Goal: Navigation & Orientation: Find specific page/section

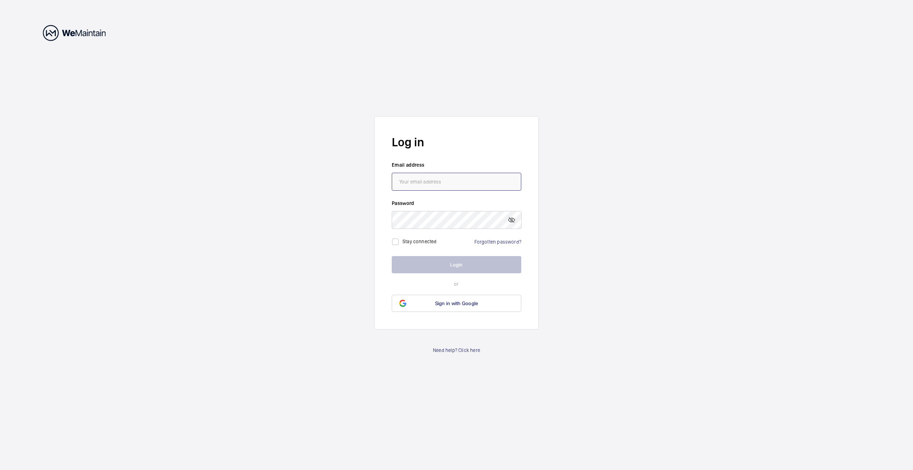
click at [408, 179] on input "email" at bounding box center [457, 182] width 130 height 18
type input "[EMAIL_ADDRESS][DOMAIN_NAME]"
click at [400, 245] on input "checkbox" at bounding box center [395, 242] width 14 height 14
checkbox input "true"
click at [445, 264] on button "Login" at bounding box center [457, 264] width 130 height 17
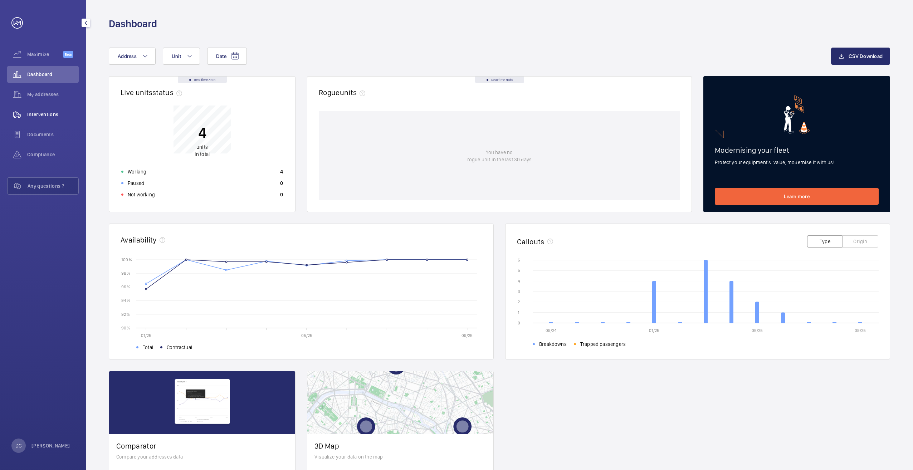
click at [18, 111] on wm-front-icon-button at bounding box center [17, 114] width 20 height 17
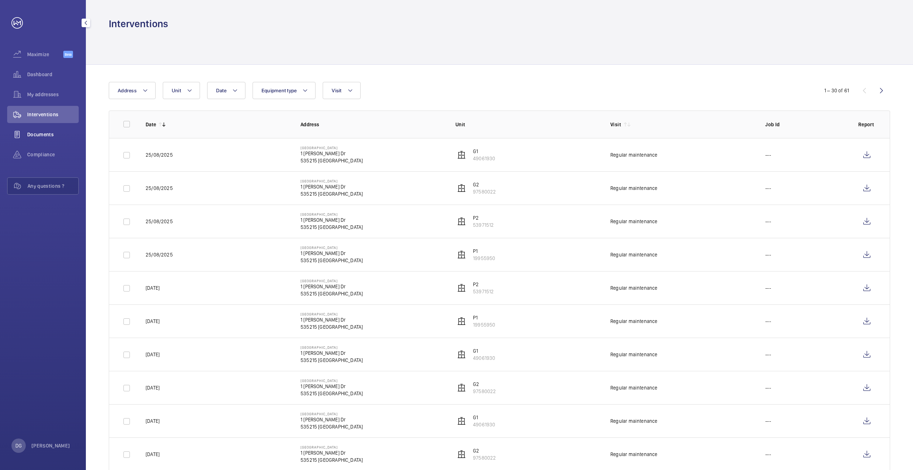
click at [39, 130] on div "Documents" at bounding box center [43, 134] width 72 height 17
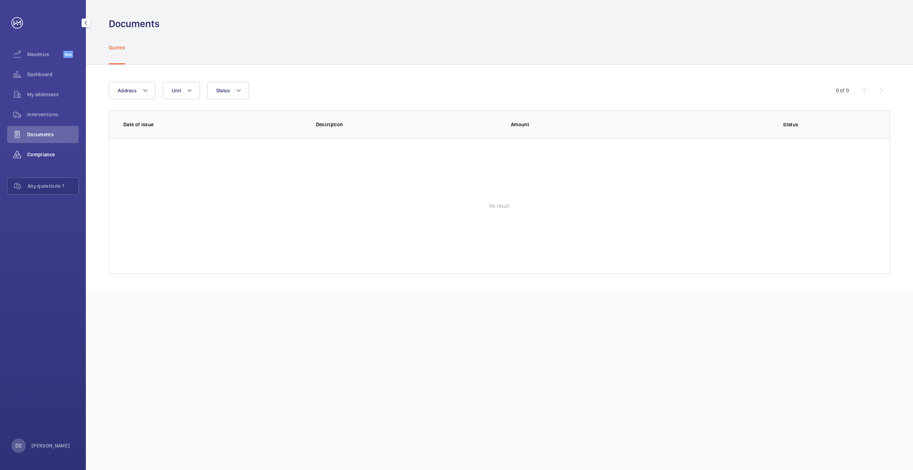
click at [38, 151] on span "Compliance" at bounding box center [53, 154] width 52 height 7
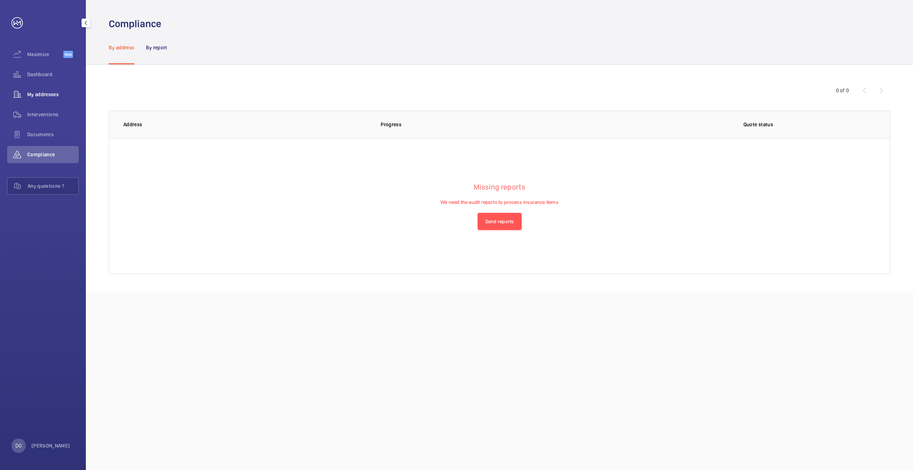
click at [38, 90] on div "My addresses" at bounding box center [43, 94] width 72 height 17
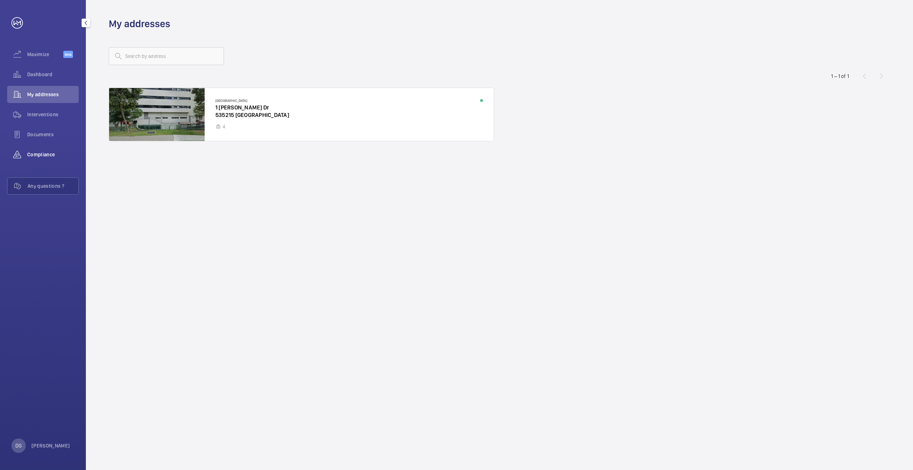
click at [40, 151] on span "Compliance" at bounding box center [53, 154] width 52 height 7
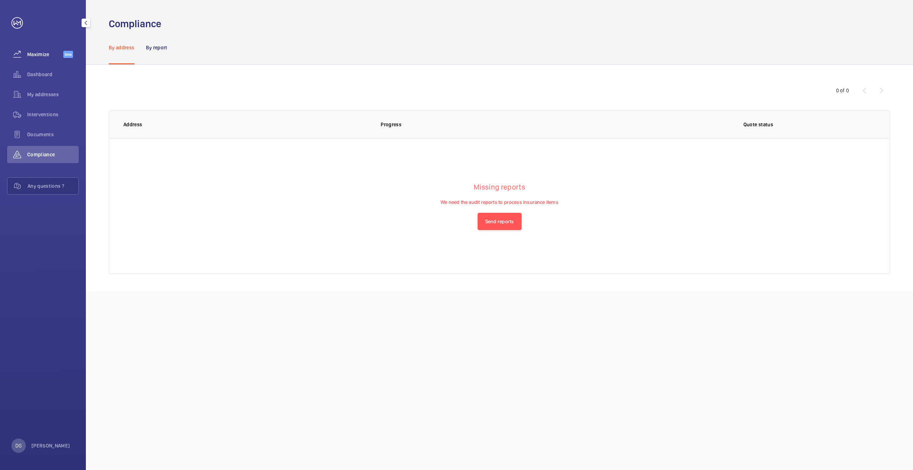
click at [30, 52] on span "Maximize" at bounding box center [45, 54] width 36 height 7
